Goal: Task Accomplishment & Management: Complete application form

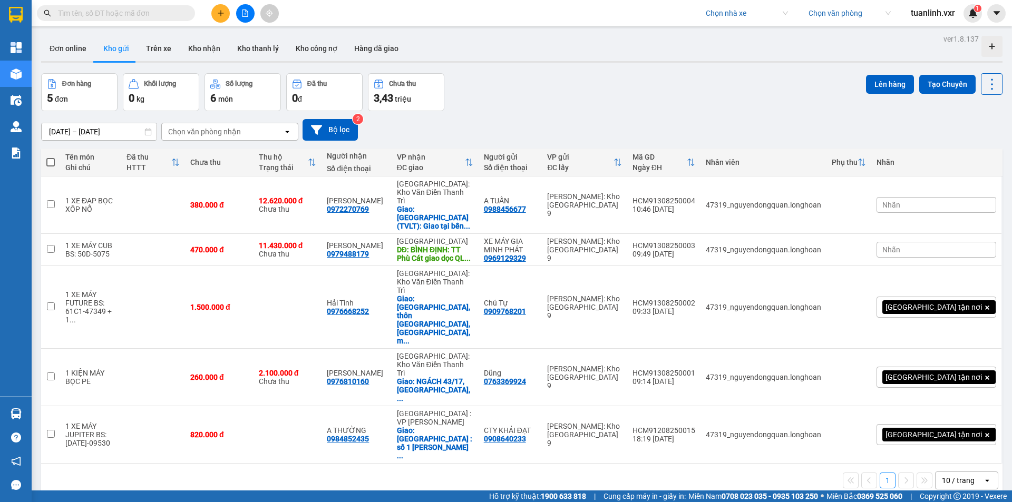
click at [744, 17] on input "search" at bounding box center [743, 13] width 75 height 16
type input "ha lan"
click at [737, 49] on div "Hà Lan" at bounding box center [746, 51] width 82 height 12
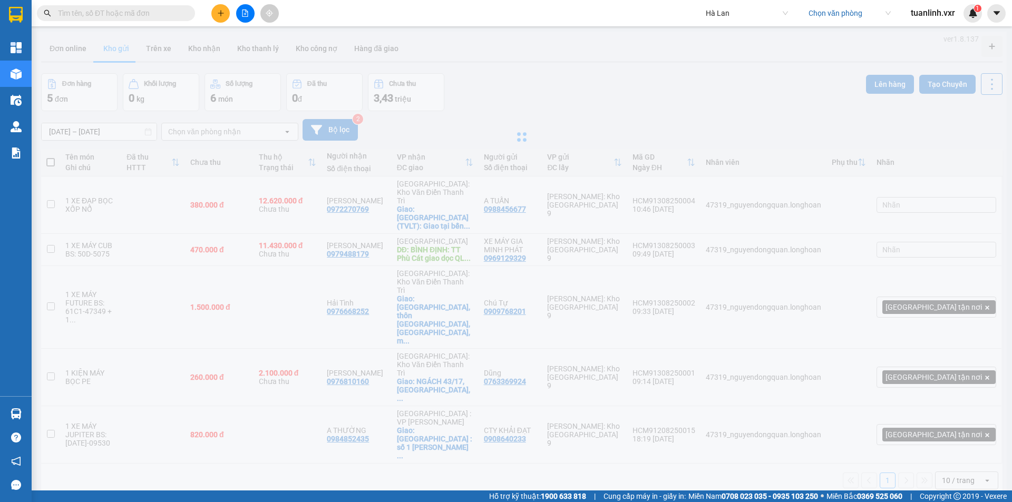
click at [840, 4] on div "Hà Lan Chọn văn phòng tuanlinh.vxr 1" at bounding box center [856, 13] width 313 height 18
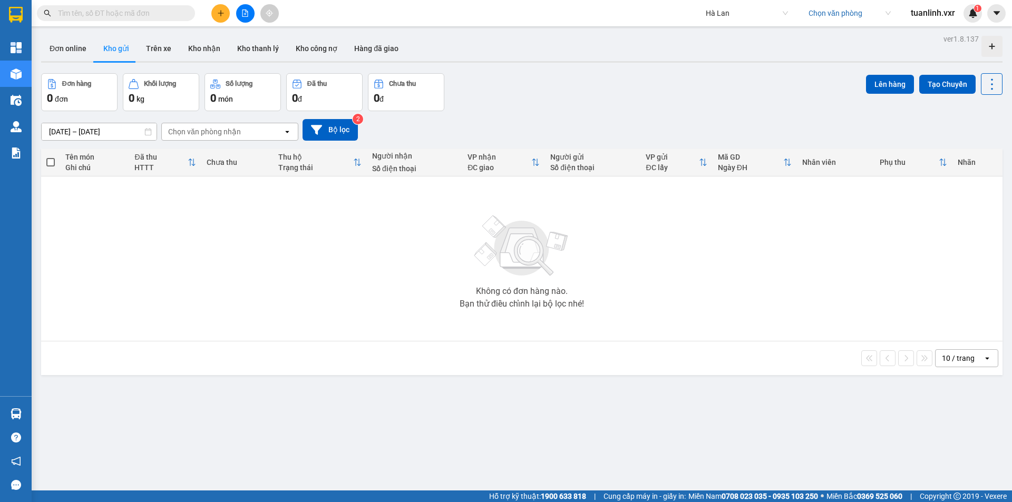
click at [835, 13] on input "search" at bounding box center [846, 13] width 75 height 16
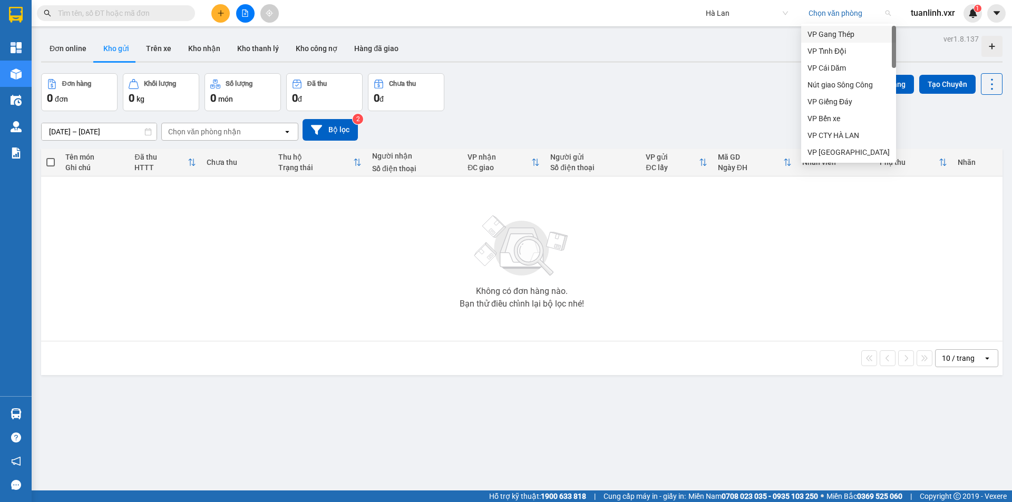
click at [838, 30] on div "VP Gang Thép" at bounding box center [849, 34] width 82 height 12
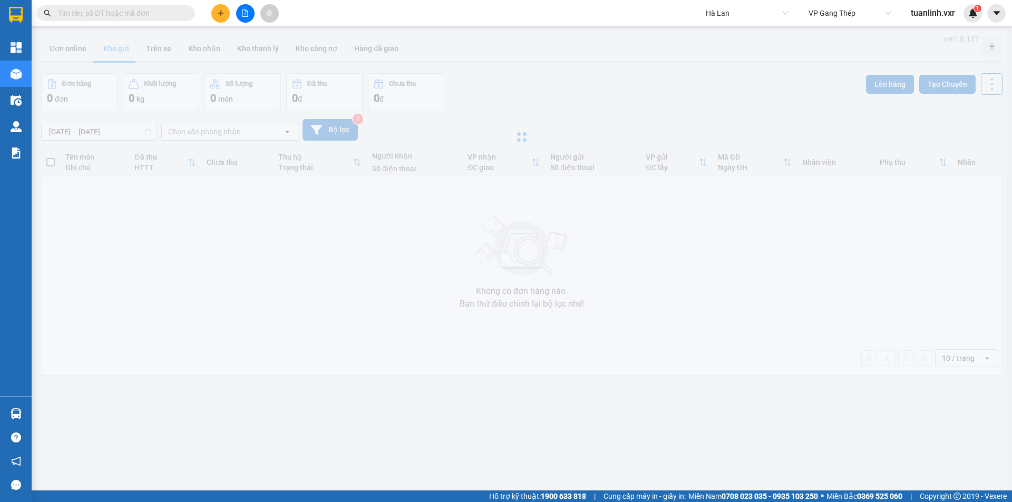
type input "30/06/2025 – 13/08/2025"
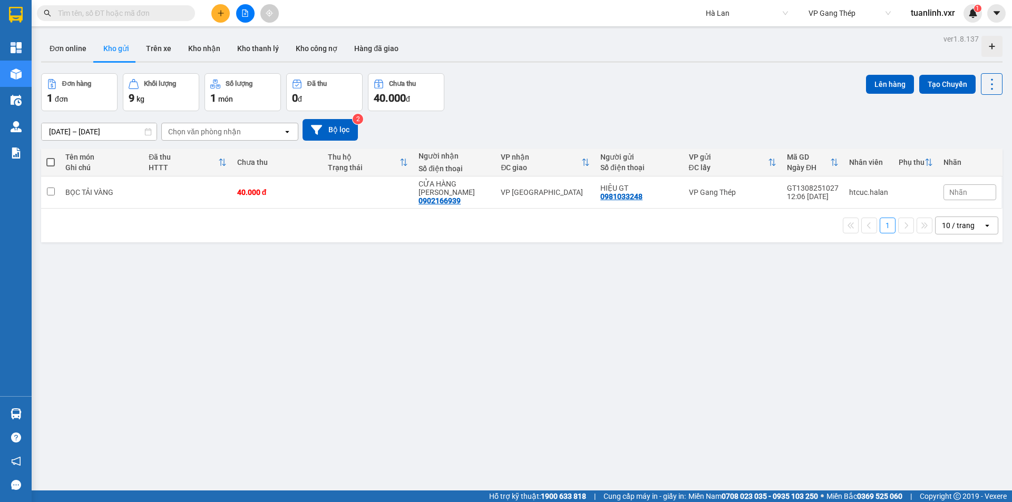
click at [129, 14] on input "text" at bounding box center [120, 13] width 124 height 12
paste input "SC1308250105"
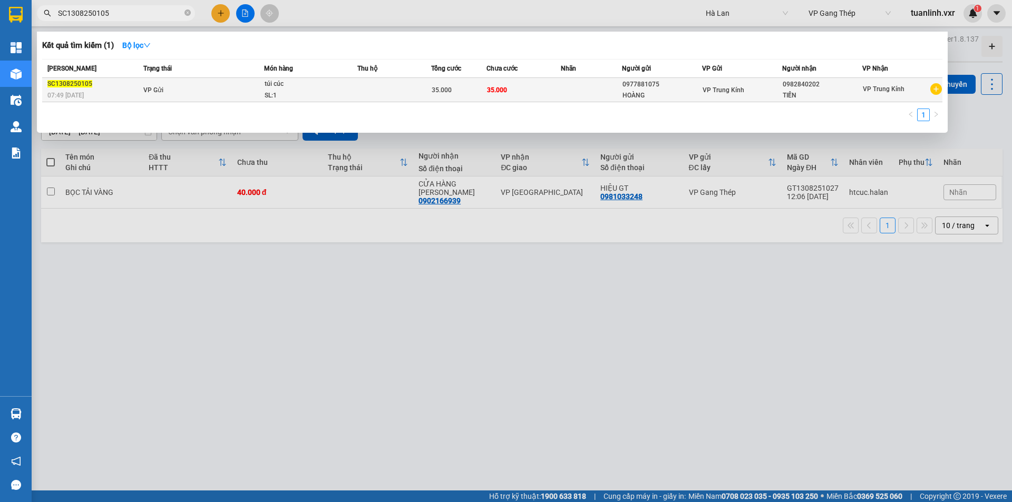
type input "SC1308250105"
click at [265, 89] on div "túi cúc" at bounding box center [304, 85] width 79 height 12
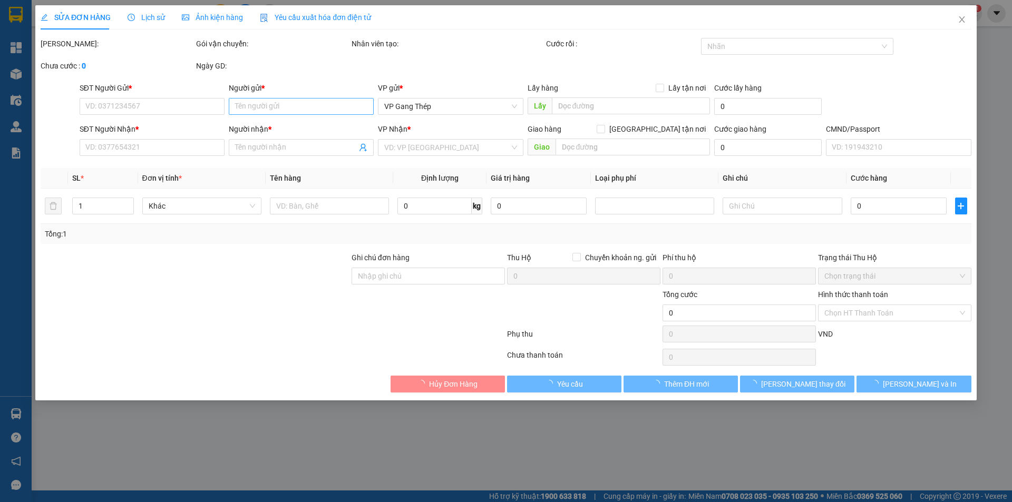
type input "0977881075"
type input "HOÀNG"
type input "0982840202"
type input "TIẾN"
type input "35.000"
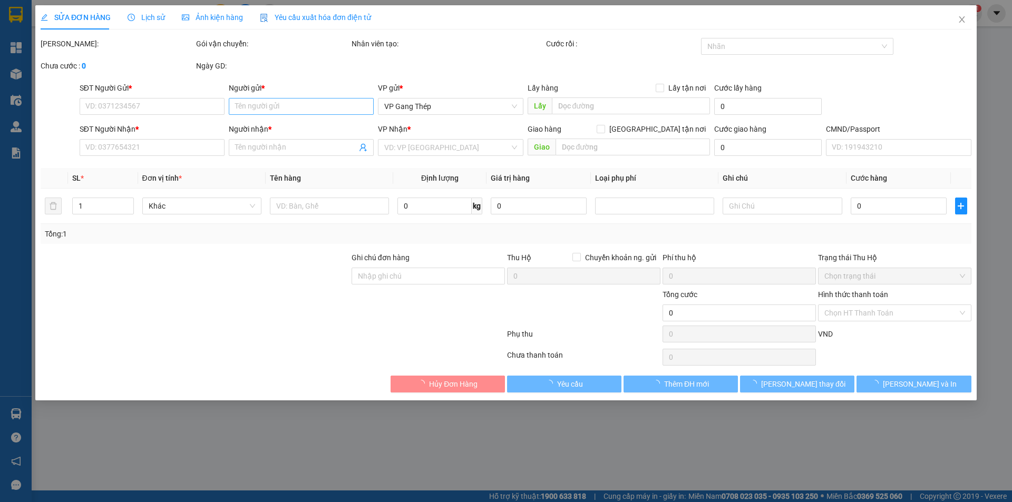
type input "35.000"
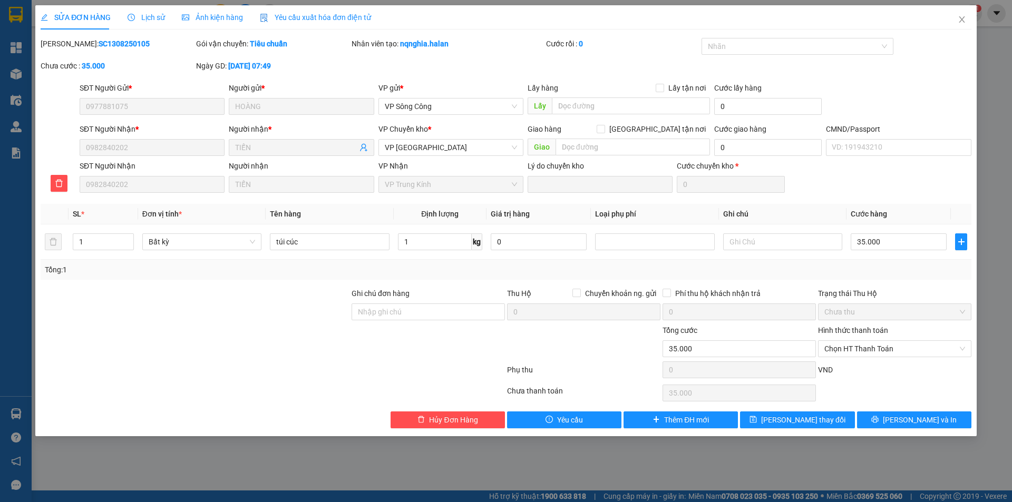
click at [153, 16] on span "Lịch sử" at bounding box center [146, 17] width 37 height 8
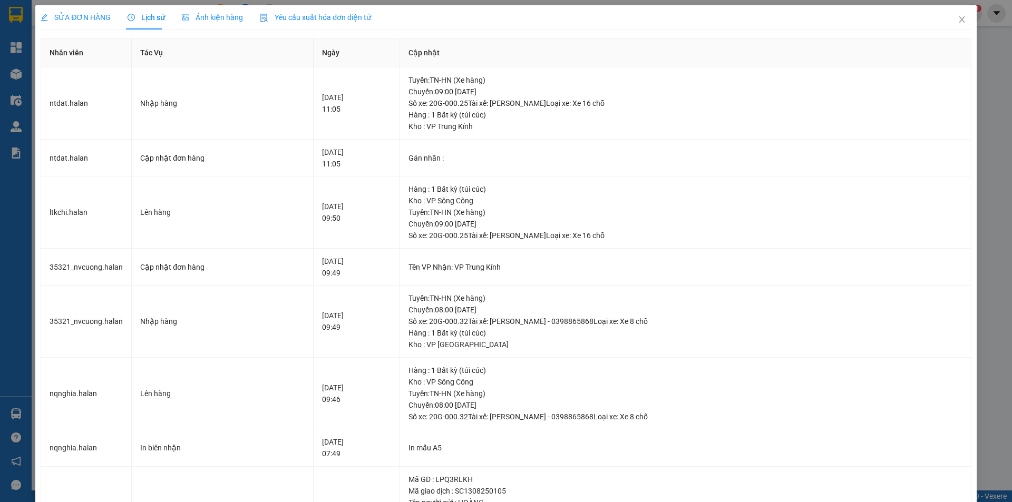
click at [93, 12] on div "SỬA ĐƠN HÀNG" at bounding box center [76, 18] width 70 height 12
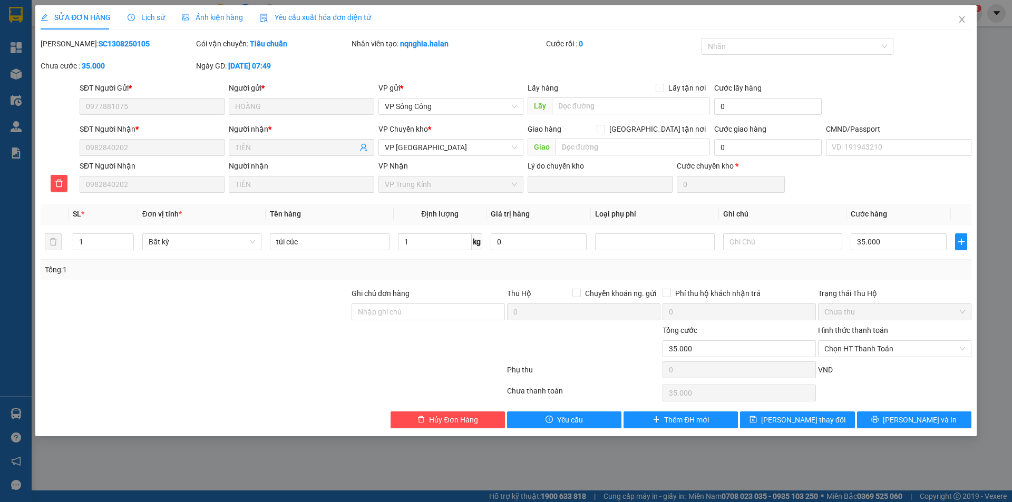
click at [454, 186] on span "VP Trung Kính" at bounding box center [451, 185] width 132 height 16
click at [144, 22] on div "Lịch sử" at bounding box center [146, 18] width 37 height 12
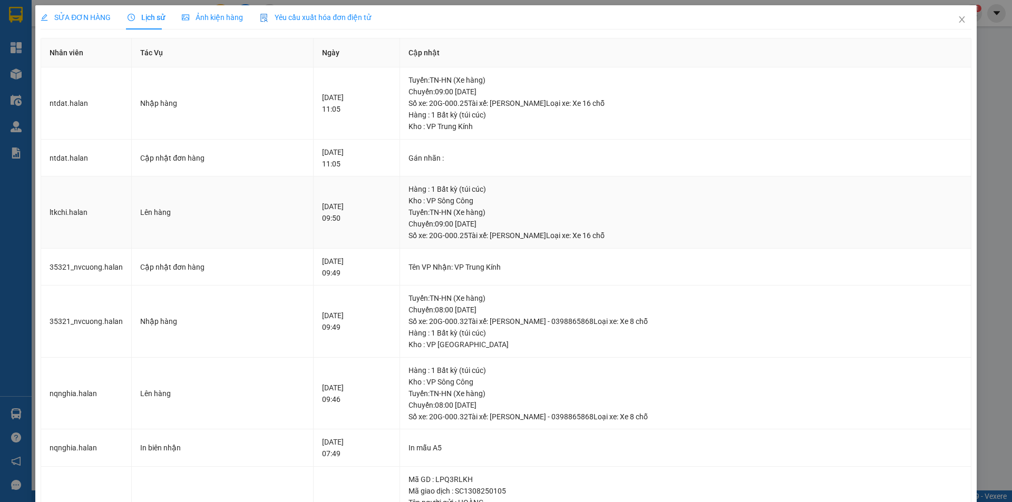
click at [425, 220] on td "Hàng : 1 Bất kỳ (túi cúc) Kho : VP Sông Công Tuyến : TN-HN (Xe hàng) Chuyến: 09…" at bounding box center [686, 213] width 572 height 72
